Goal: Answer question/provide support: Answer question/provide support

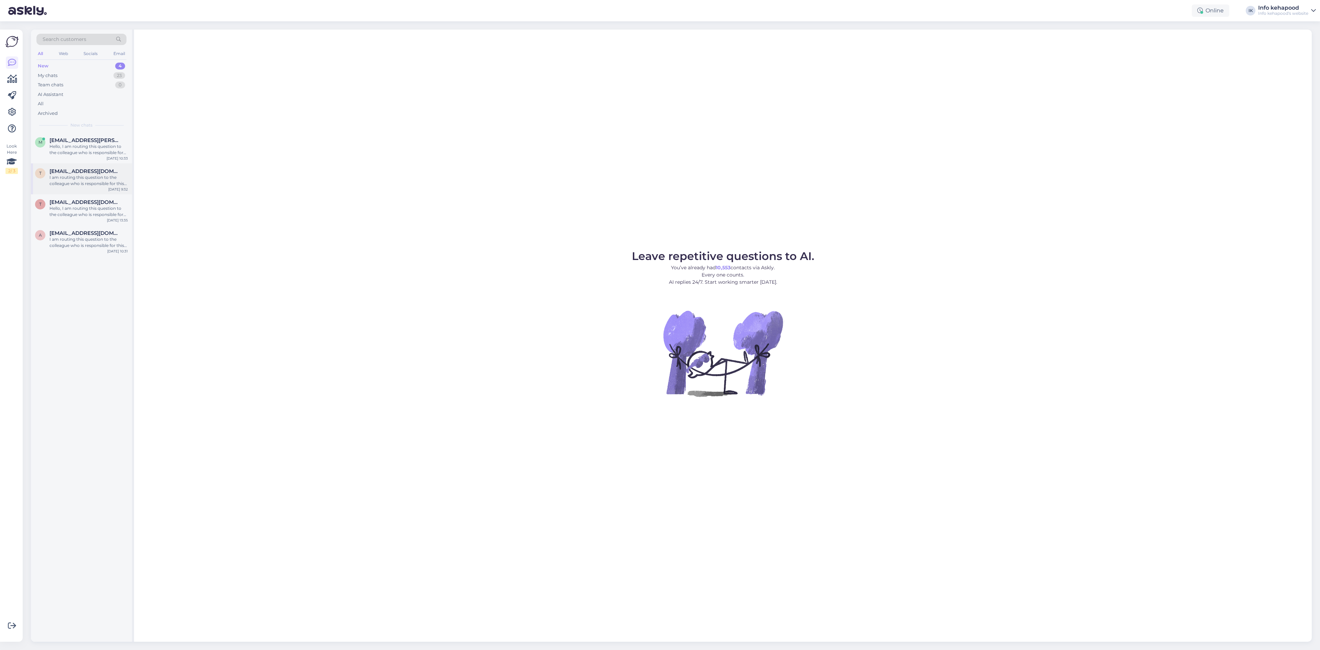
click at [72, 166] on div "t [EMAIL_ADDRESS][DOMAIN_NAME] I am routing this question to the colleague who …" at bounding box center [81, 178] width 101 height 31
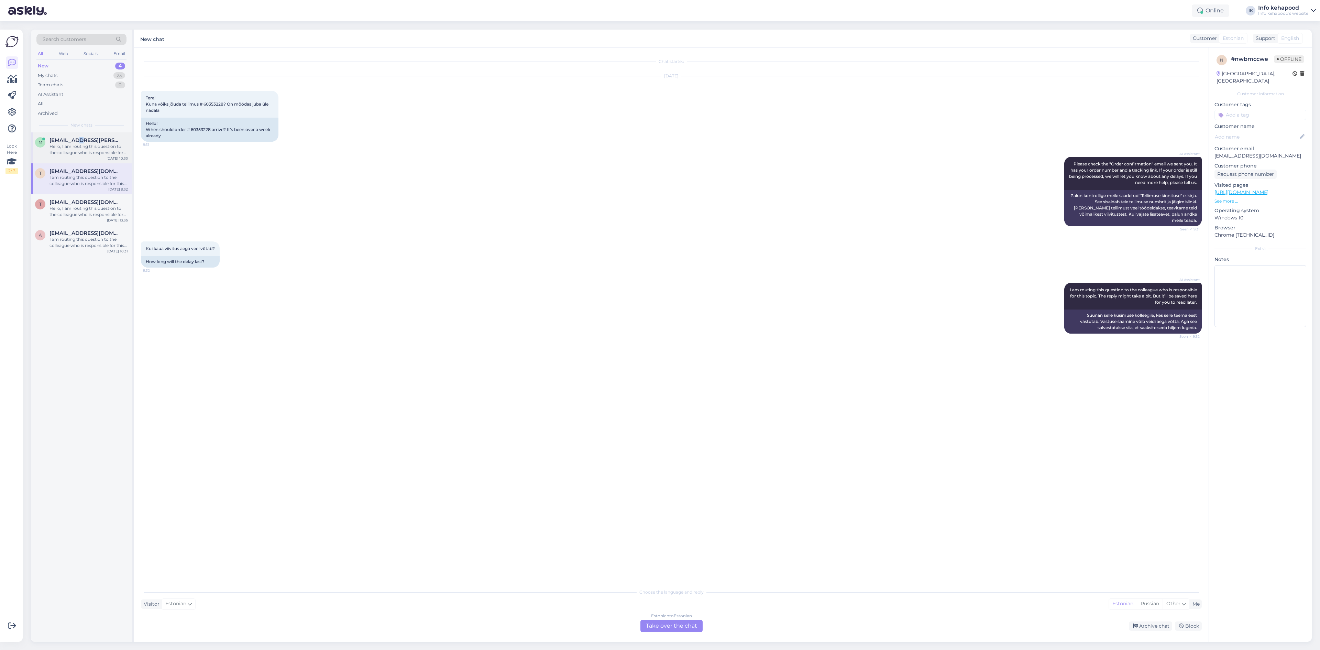
click at [74, 140] on span "[EMAIL_ADDRESS][PERSON_NAME][DOMAIN_NAME]" at bounding box center [86, 140] width 72 height 6
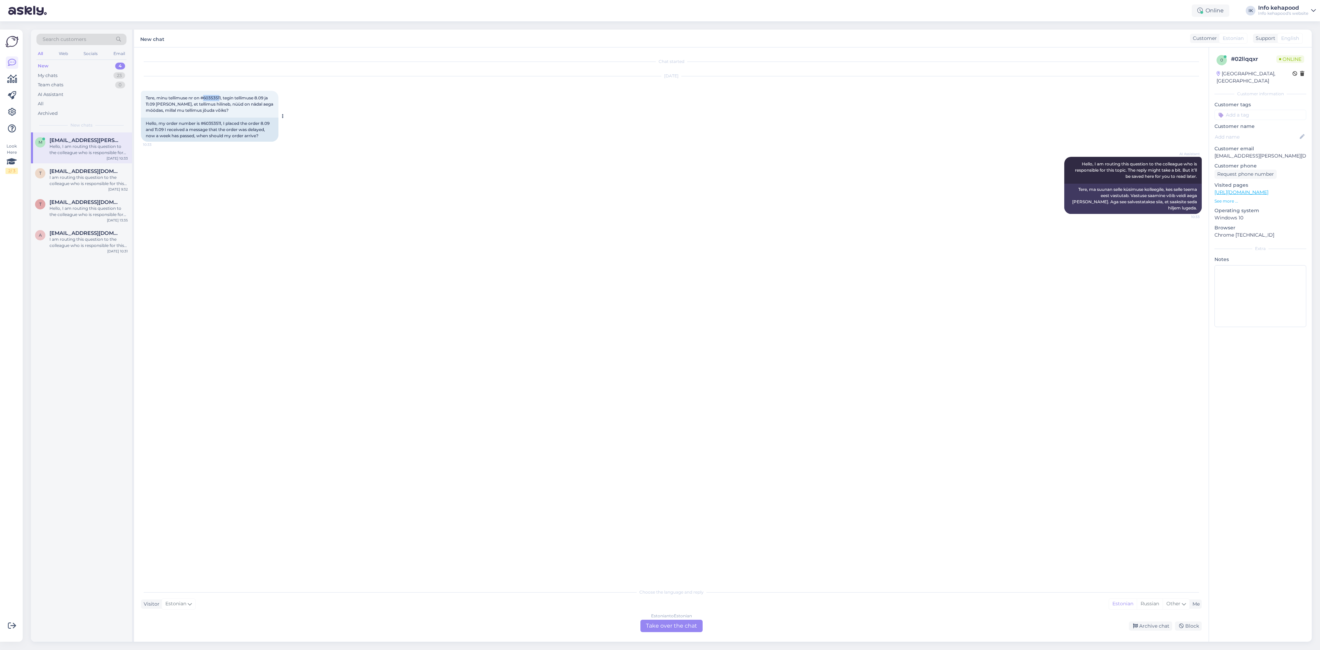
drag, startPoint x: 205, startPoint y: 98, endPoint x: 220, endPoint y: 96, distance: 15.6
click at [220, 96] on span "Tere, minu tellimuse nr on #60353511, tegin tellimuse 8.09 ja 11.09 [PERSON_NAM…" at bounding box center [210, 104] width 129 height 18
click at [209, 95] on div "Tere, minu tellimuse nr on #60353511, tegin tellimuse 8.09 ja 11.09 [PERSON_NAM…" at bounding box center [210, 104] width 138 height 27
copy span "60353511"
drag, startPoint x: 205, startPoint y: 98, endPoint x: 220, endPoint y: 82, distance: 22.6
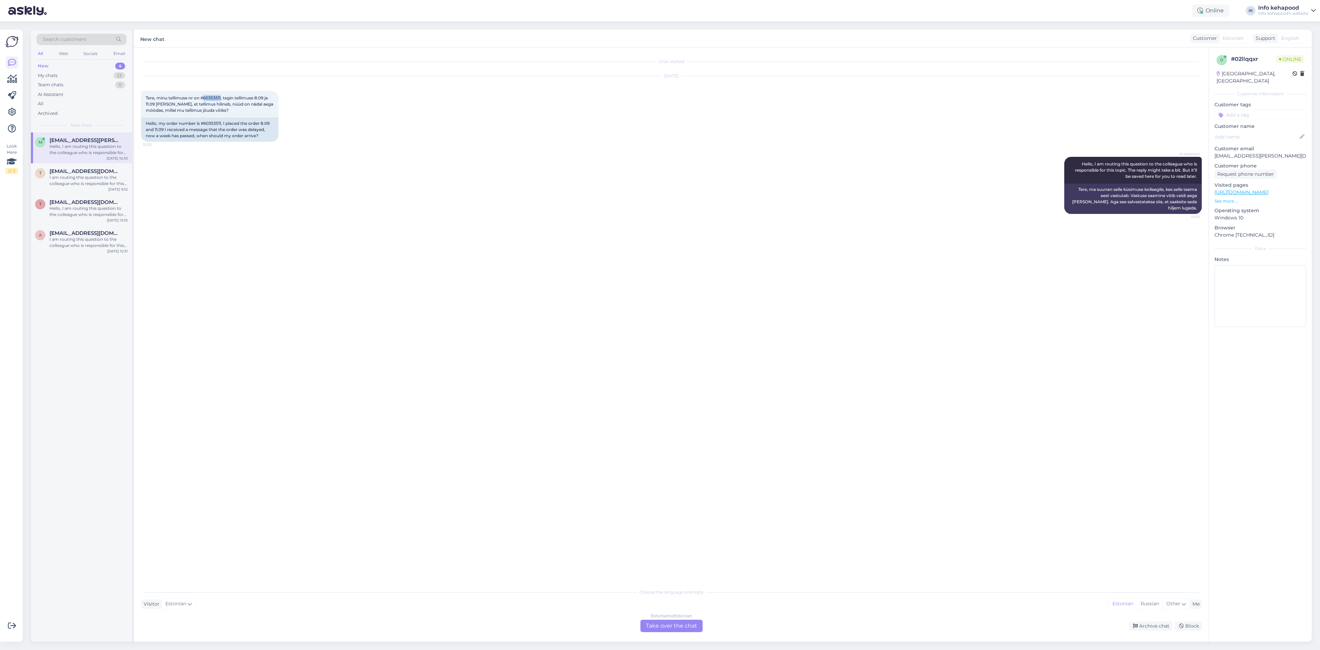
click at [218, 96] on span "Tere, minu tellimuse nr on #60353511, tegin tellimuse 8.09 ja 11.09 [PERSON_NAM…" at bounding box center [210, 104] width 129 height 18
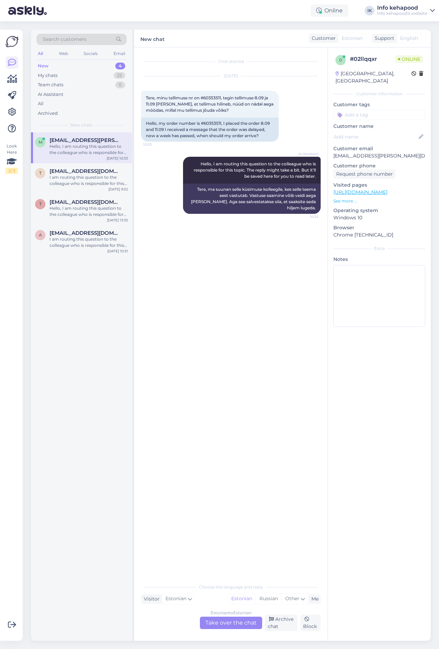
click at [206, 371] on div "Chat started [DATE] Tere, minu tellimuse nr on #60353511, tegin tellimuse 8.09 …" at bounding box center [234, 314] width 186 height 520
click at [76, 194] on div "t [EMAIL_ADDRESS][DOMAIN_NAME] I am routing this question to the colleague who …" at bounding box center [81, 178] width 101 height 31
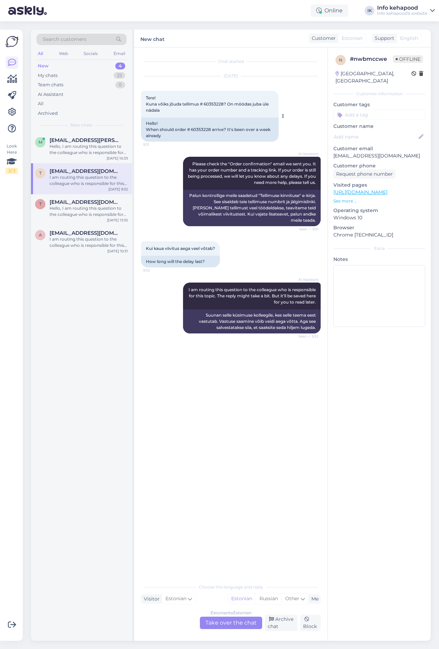
click at [205, 107] on div "Tere! Kuna võiks jõuda tellimus # 60353228? On möödas juba üle nädala 9:31" at bounding box center [210, 104] width 138 height 27
copy span "60353228"
drag, startPoint x: 205, startPoint y: 102, endPoint x: 226, endPoint y: 103, distance: 21.0
click at [226, 103] on span "Tere! Kuna võiks jõuda tellimus # 60353228? On möödas juba üle nädala" at bounding box center [208, 104] width 124 height 18
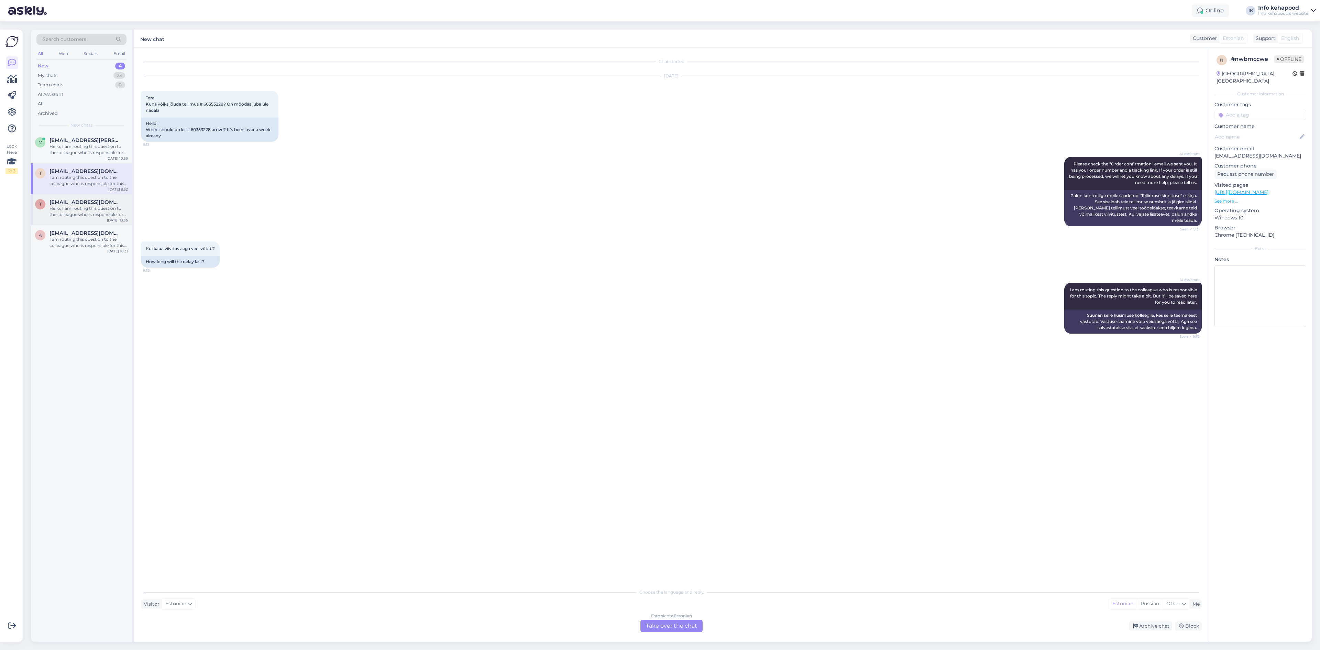
click at [97, 223] on div "T [EMAIL_ADDRESS][DOMAIN_NAME] Hello, I am routing this question to the colleag…" at bounding box center [81, 209] width 101 height 31
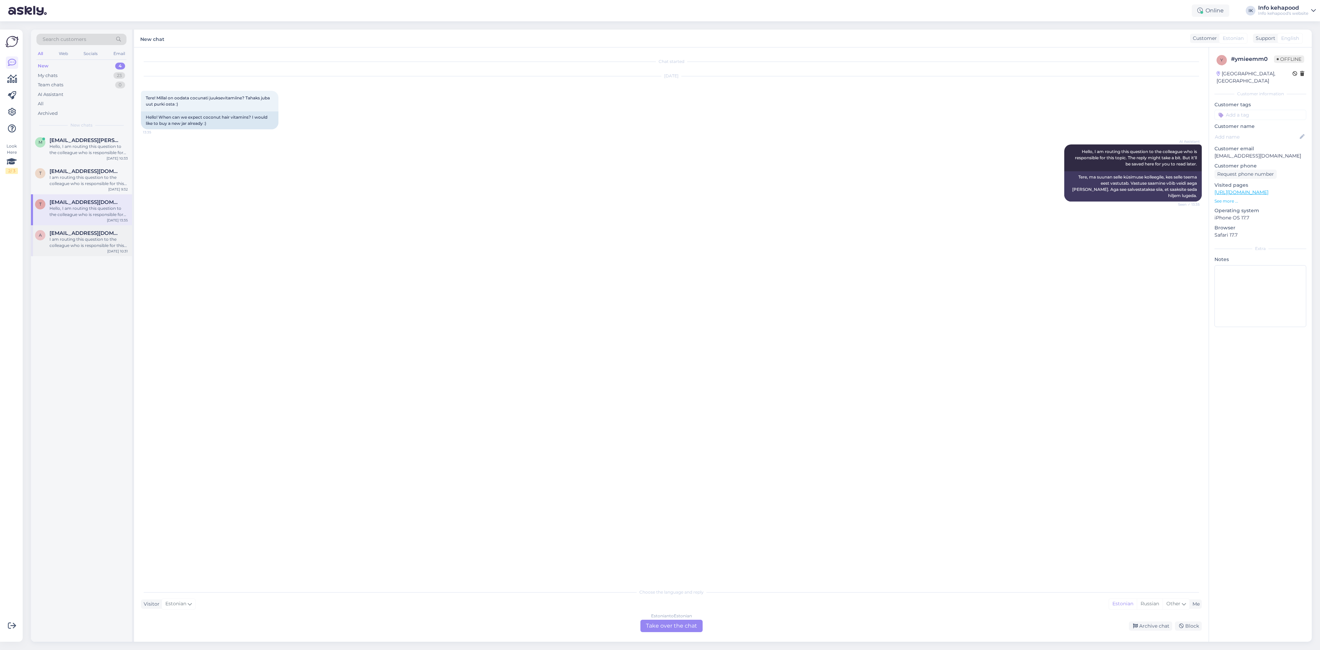
click at [54, 230] on div "a [EMAIL_ADDRESS][DOMAIN_NAME] I am routing this question to the colleague who …" at bounding box center [81, 240] width 101 height 31
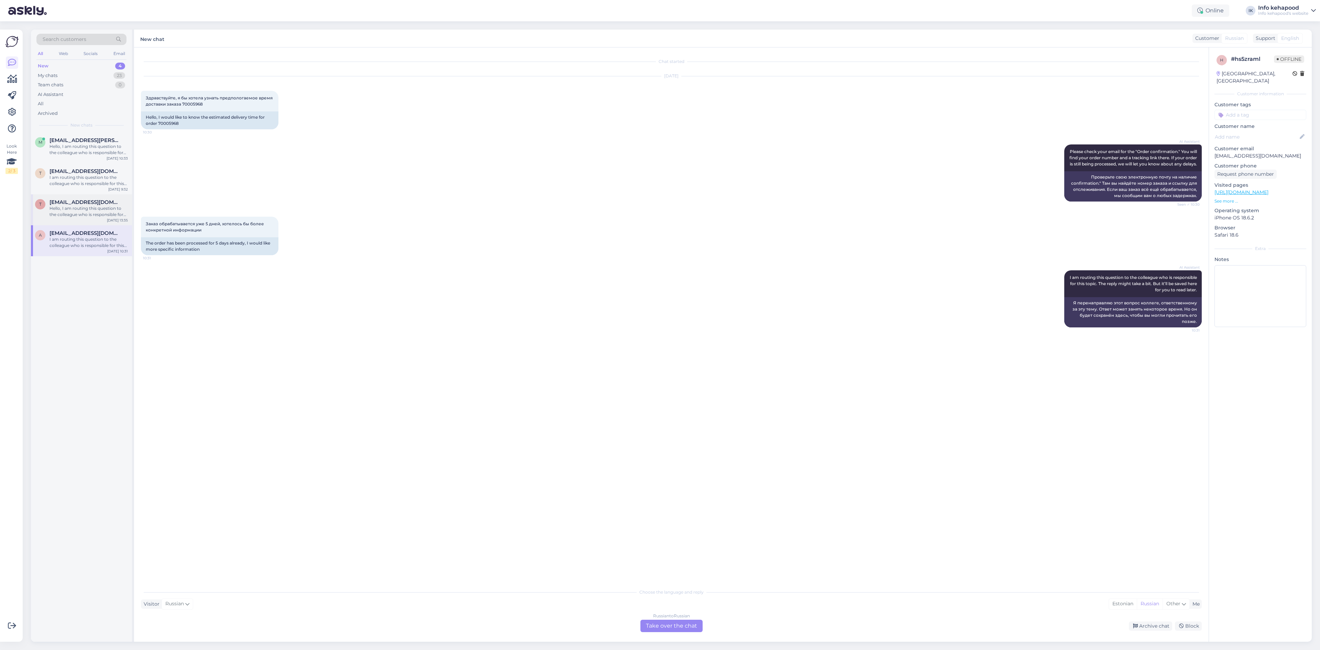
click at [74, 206] on div "Hello, I am routing this question to the colleague who is responsible for this …" at bounding box center [89, 211] width 78 height 12
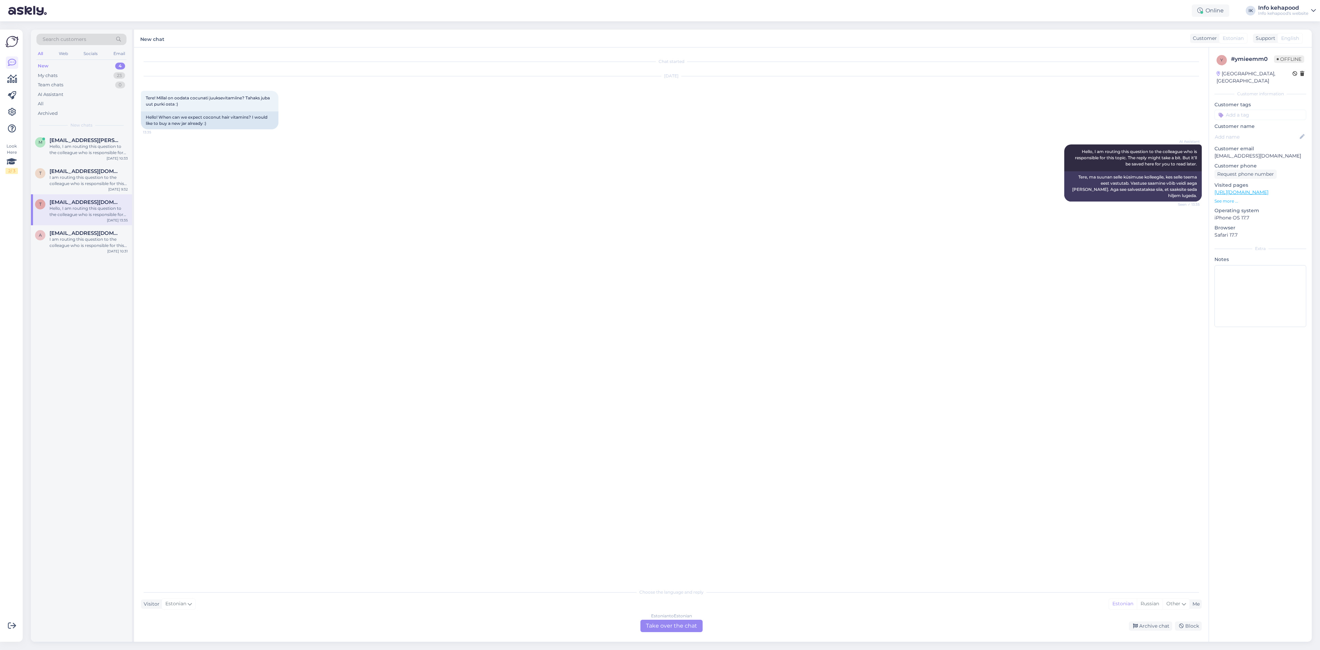
click at [655, 625] on div "Estonian to Estonian Take over the chat" at bounding box center [672, 626] width 62 height 12
click at [636, 627] on div "Private note Send" at bounding box center [671, 631] width 1061 height 13
click at [620, 629] on div "Private note Send" at bounding box center [671, 631] width 1061 height 13
click at [616, 614] on textarea at bounding box center [671, 618] width 1061 height 14
type textarea "Y"
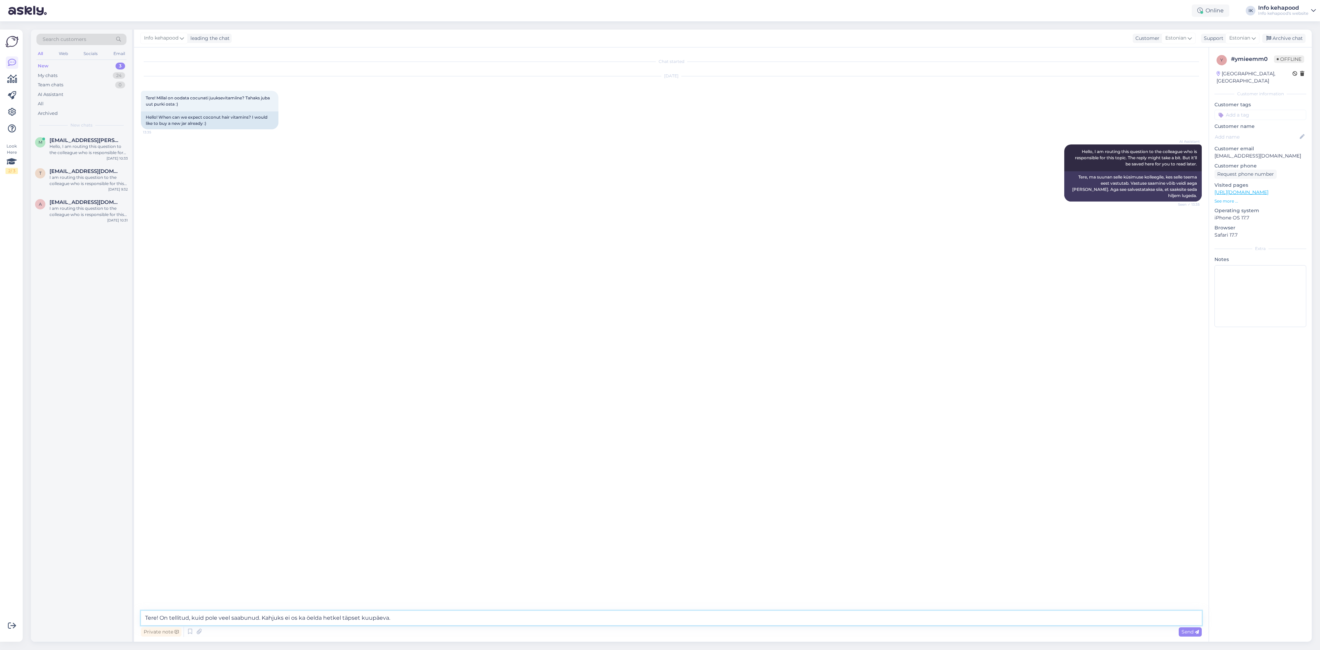
click at [298, 617] on textarea "Tere! On tellitud, kuid pole veel saabunud. Kahjuks ei os ka öelda hetkel täpse…" at bounding box center [671, 618] width 1061 height 14
click at [285, 617] on textarea "Tere! On tellitud, kuid pole veel saabunud. Kahjuks ei oska öelda hetkel täpset…" at bounding box center [671, 618] width 1061 height 14
click at [366, 615] on textarea "Tere! On tellitud, kuid pole veel saabunud. Kahjuks hetkel ka ei oska öelda het…" at bounding box center [671, 618] width 1061 height 14
click at [300, 617] on textarea "Tere! On tellitud, kuid pole veel saabunud. Kahjuks hetkel ka ei oska täpset ku…" at bounding box center [671, 618] width 1061 height 14
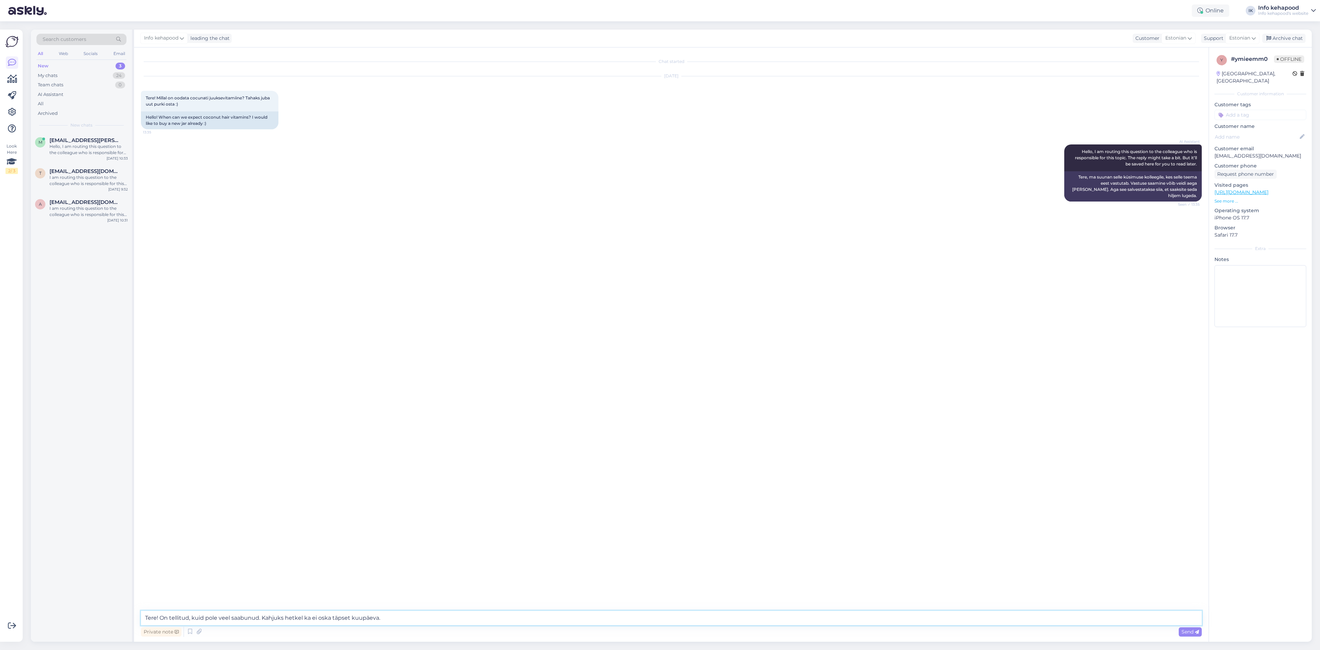
click at [302, 617] on textarea "Tere! On tellitud, kuid pole veel saabunud. Kahjuks hetkel ka ei oska täpset ku…" at bounding box center [671, 618] width 1061 height 14
click at [328, 614] on textarea "Tere! On tellitud, kuid pole veel saabunud. Kahjuks hetkel ka ei oska täpset ku…" at bounding box center [671, 618] width 1061 height 14
click at [332, 616] on textarea "Tere! On tellitud, kuid pole veel saabunud. Kahjuks hetkel ka ei oska täpset ku…" at bounding box center [671, 618] width 1061 height 14
type textarea "Tere! On tellitud, kuid pole veel saabunud. Kahjuks hetkel ka ei oska öelda täp…"
click at [411, 621] on textarea "Tere! On tellitud, kuid pole veel saabunud. Kahjuks hetkel ka ei oska öelda täp…" at bounding box center [671, 618] width 1061 height 14
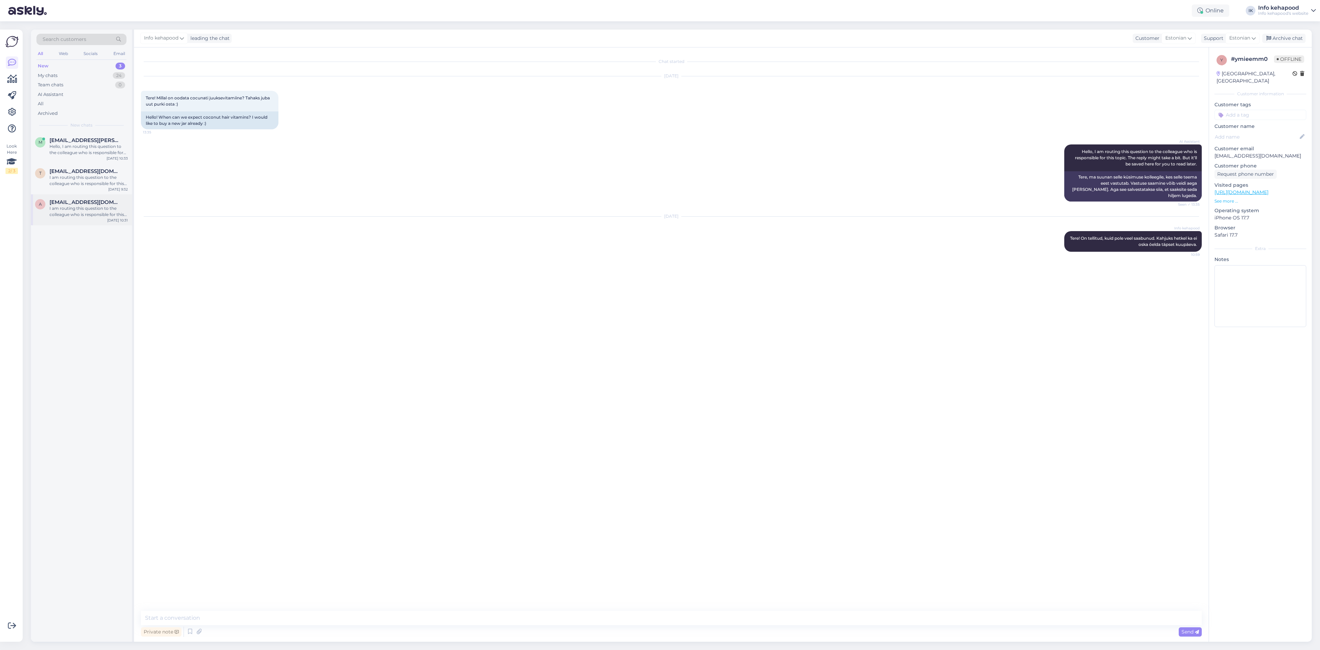
click at [85, 201] on span "[EMAIL_ADDRESS][DOMAIN_NAME]" at bounding box center [86, 202] width 72 height 6
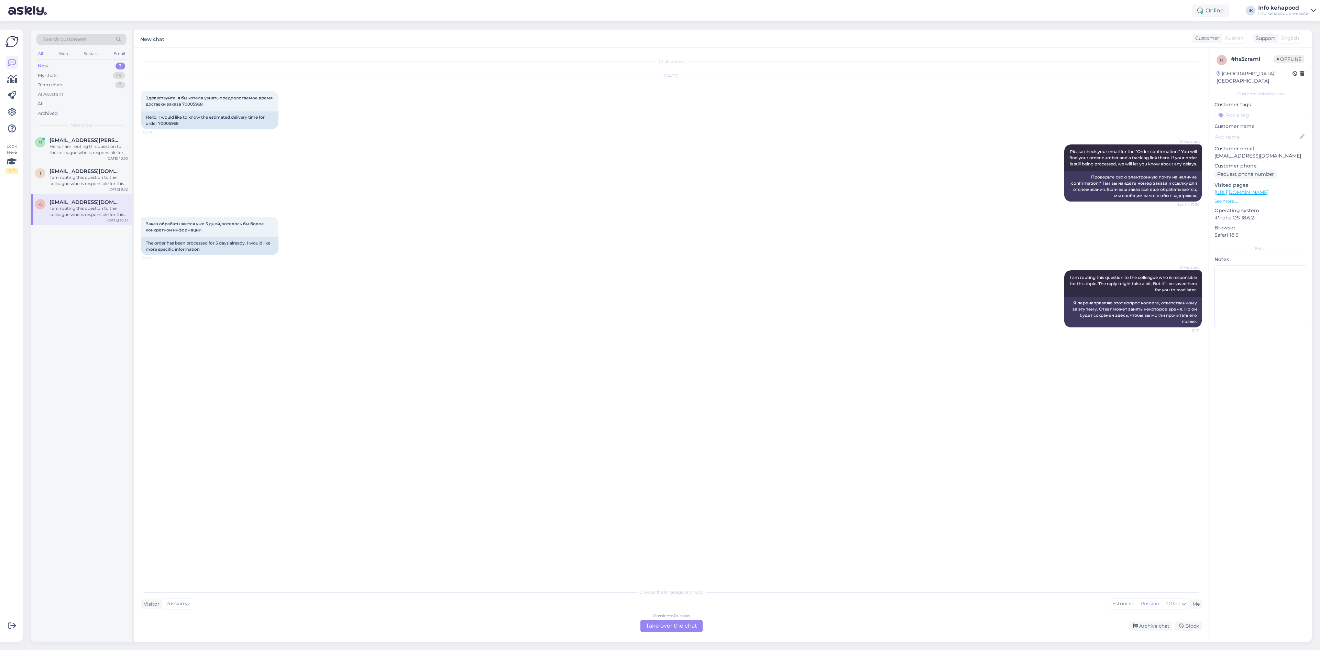
click at [91, 207] on div "I am routing this question to the colleague who is responsible for this topic. …" at bounding box center [89, 211] width 78 height 12
drag, startPoint x: 158, startPoint y: 123, endPoint x: 188, endPoint y: 120, distance: 30.4
click at [188, 120] on div "Hello, I would like to know the estimated delivery time for order 70005968" at bounding box center [210, 120] width 138 height 18
copy div "70005968"
click at [95, 160] on div "b [EMAIL_ADDRESS][DOMAIN_NAME] 2 ma ei ole saanud maili toote [PERSON_NAME] pan…" at bounding box center [81, 147] width 101 height 31
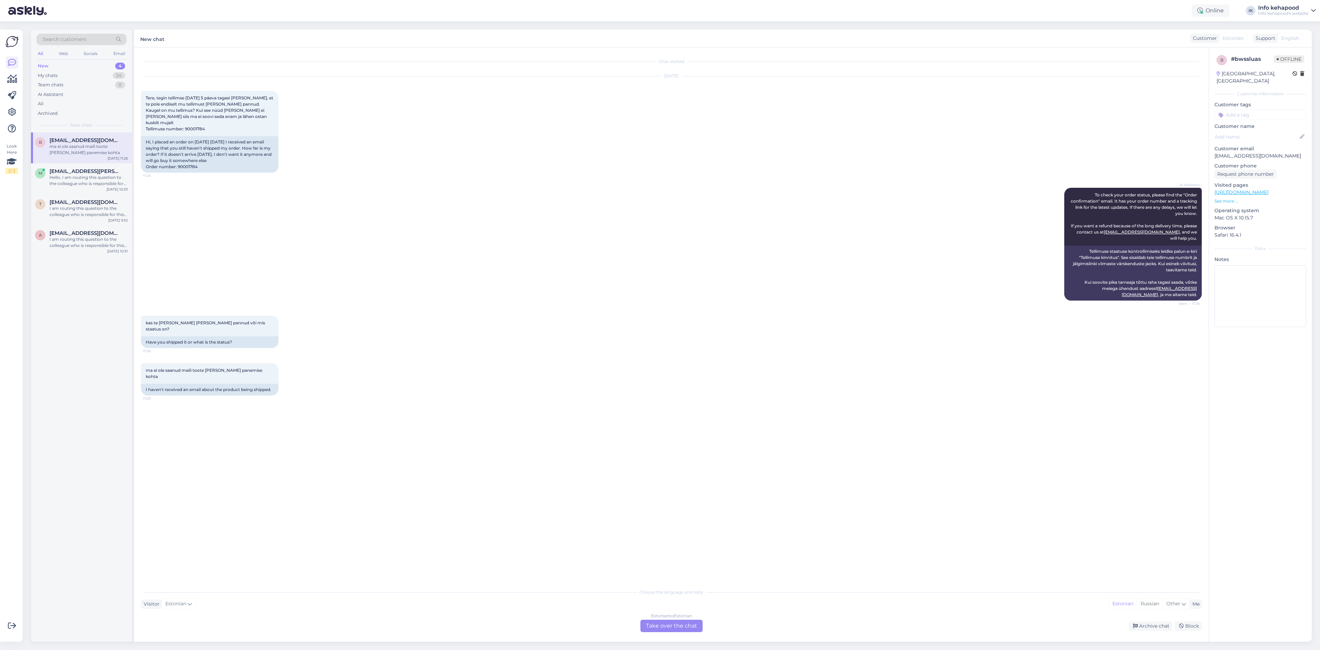
click at [49, 77] on div "New 4 My chats 24 Team chats 0 AI Assistant All Archived" at bounding box center [81, 89] width 90 height 57
